Goal: Information Seeking & Learning: Learn about a topic

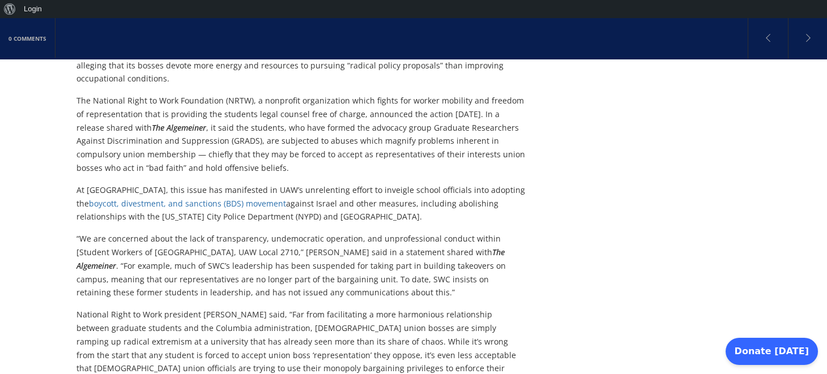
scroll to position [305, 0]
click at [350, 147] on p "The National Right to Work Foundation (NRTW), a nonprofit organization which fi…" at bounding box center [300, 133] width 449 height 81
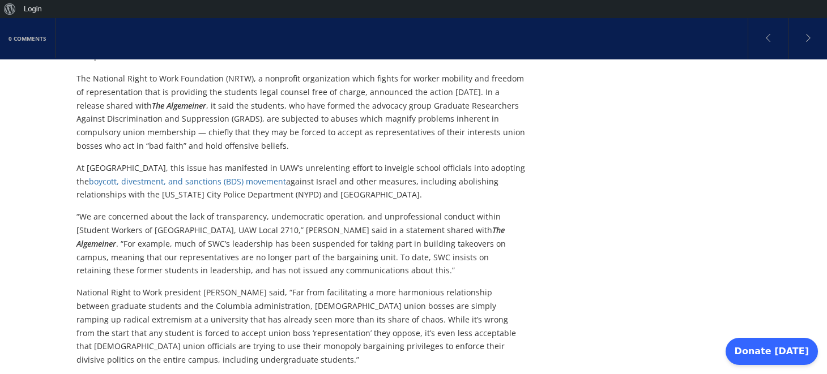
scroll to position [328, 0]
click at [347, 122] on p "The National Right to Work Foundation (NRTW), a nonprofit organization which fi…" at bounding box center [300, 110] width 449 height 81
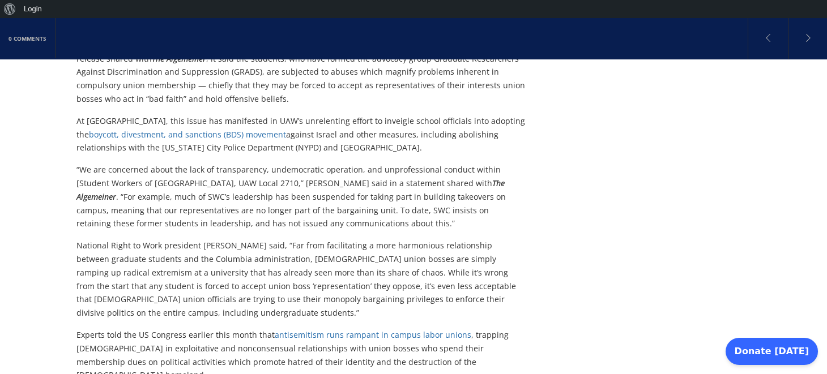
scroll to position [396, 0]
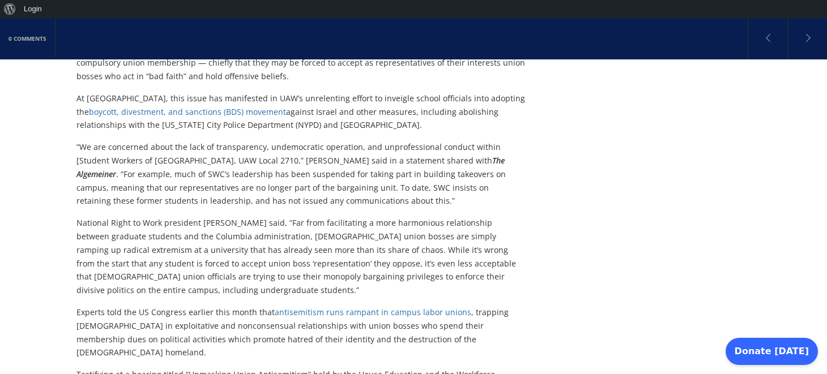
click at [429, 113] on p "At [GEOGRAPHIC_DATA], this issue has manifested in UAW’s unrelenting effort to …" at bounding box center [300, 112] width 449 height 40
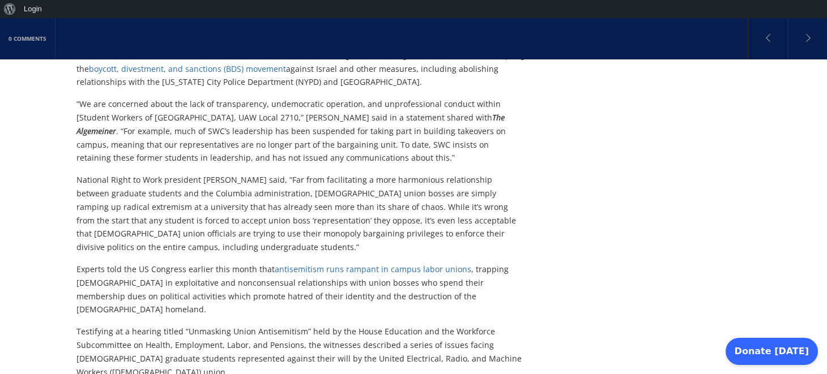
scroll to position [441, 0]
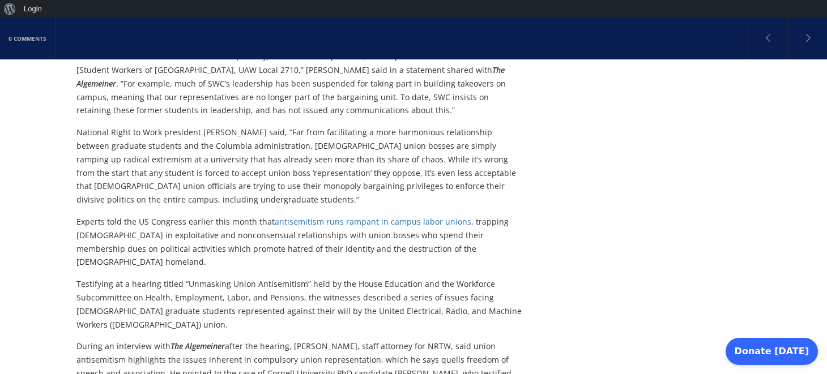
scroll to position [509, 0]
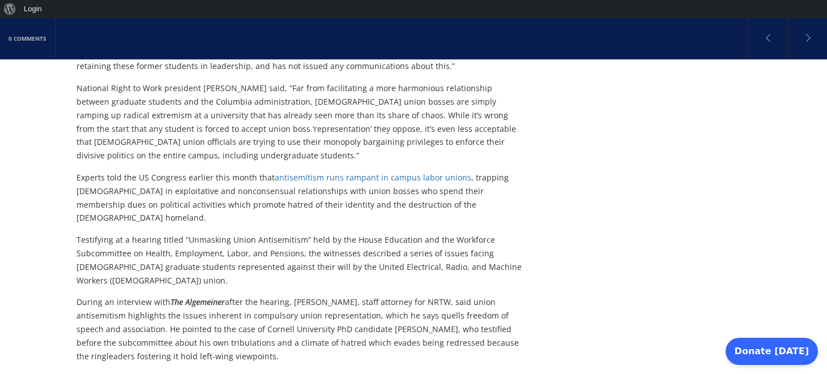
scroll to position [532, 0]
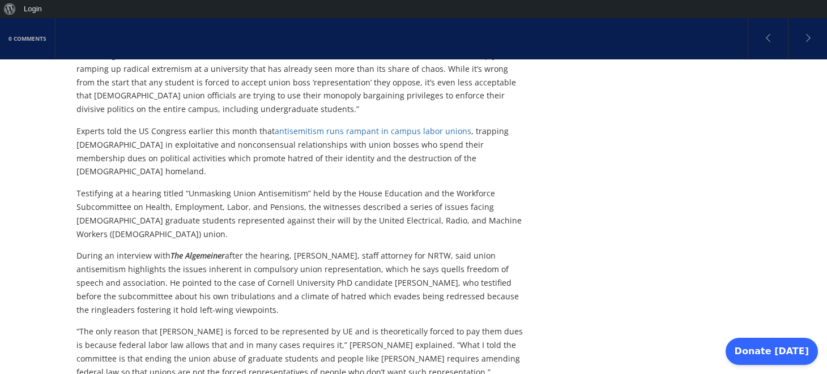
scroll to position [600, 0]
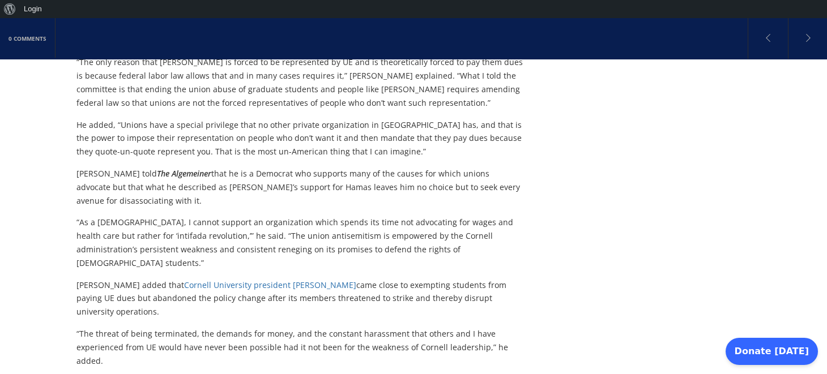
scroll to position [848, 0]
